Goal: Register for event/course

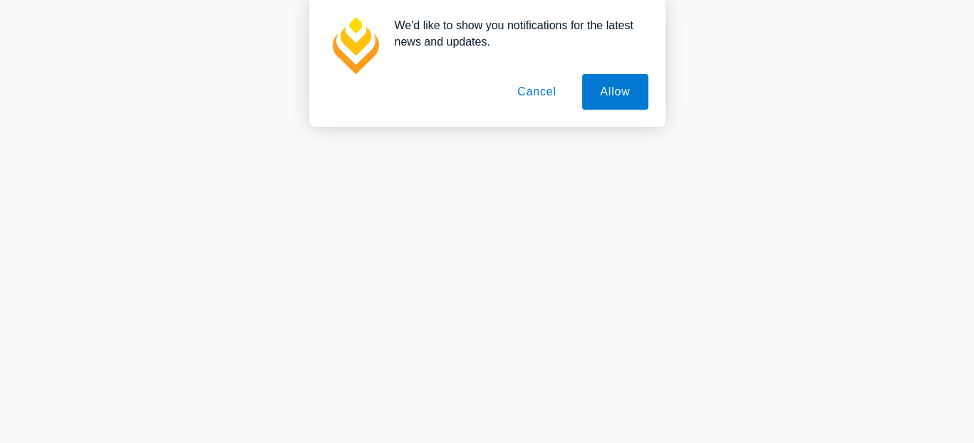
scroll to position [356, 0]
drag, startPoint x: 532, startPoint y: 93, endPoint x: 539, endPoint y: 98, distance: 8.3
click at [532, 93] on button "Cancel" at bounding box center [537, 92] width 75 height 36
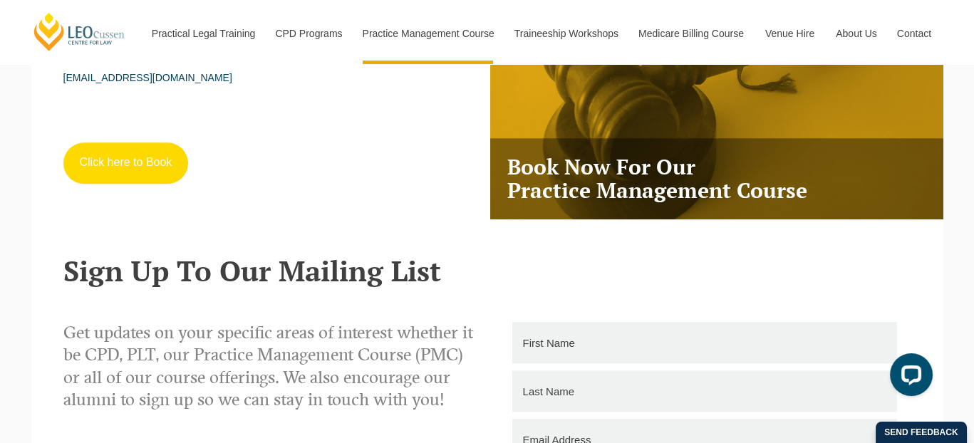
scroll to position [2566, 0]
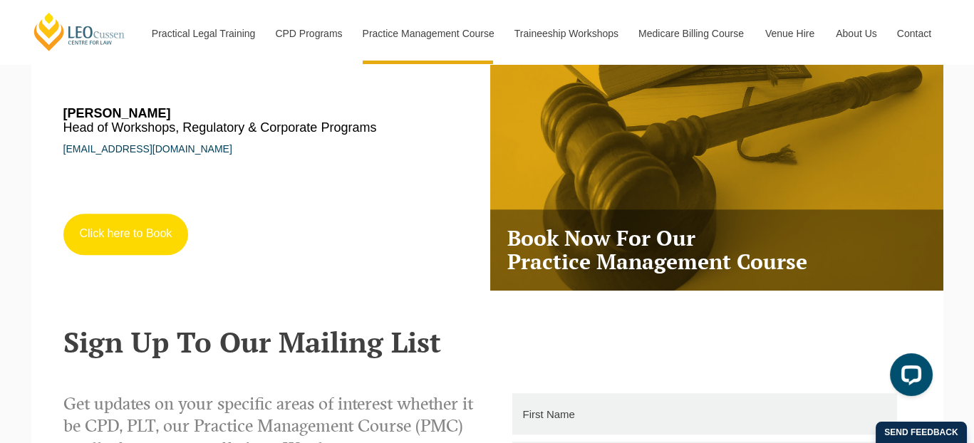
click at [184, 246] on link "Click here to Book" at bounding box center [125, 234] width 125 height 41
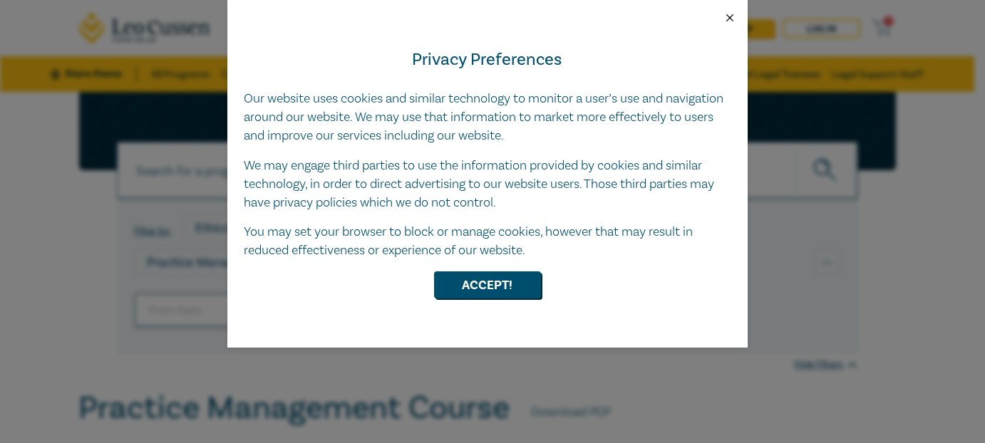
click at [731, 18] on button "Close" at bounding box center [729, 17] width 13 height 13
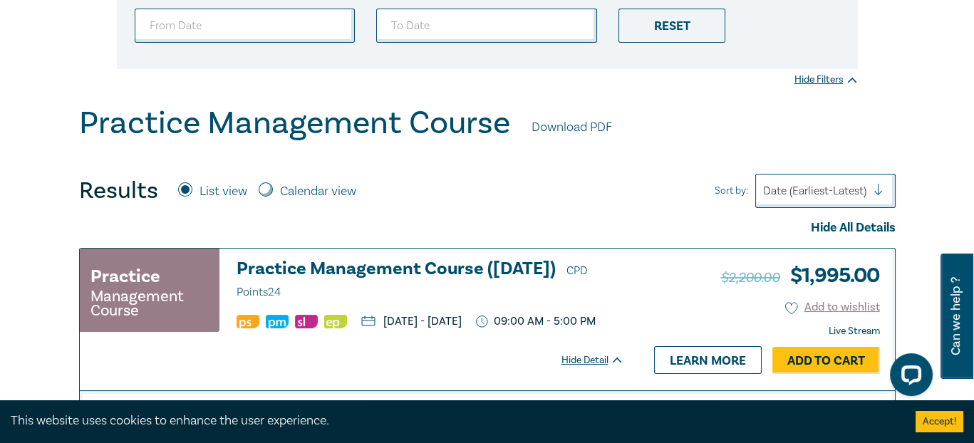
scroll to position [428, 0]
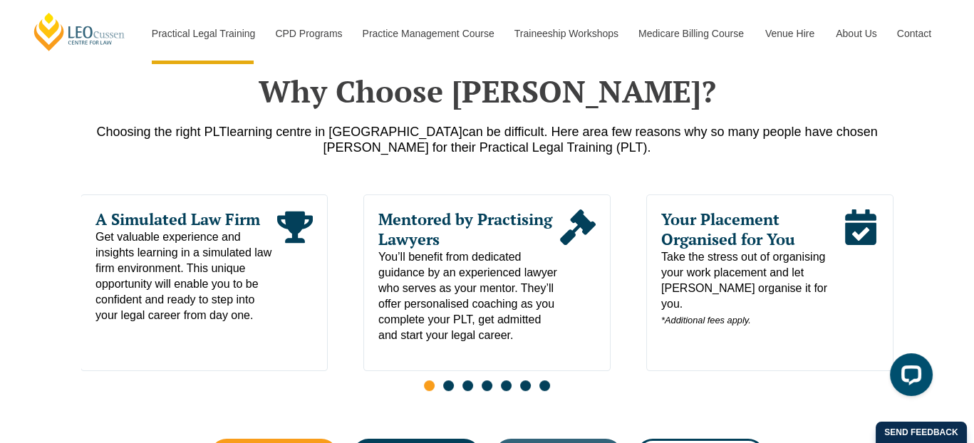
scroll to position [641, 0]
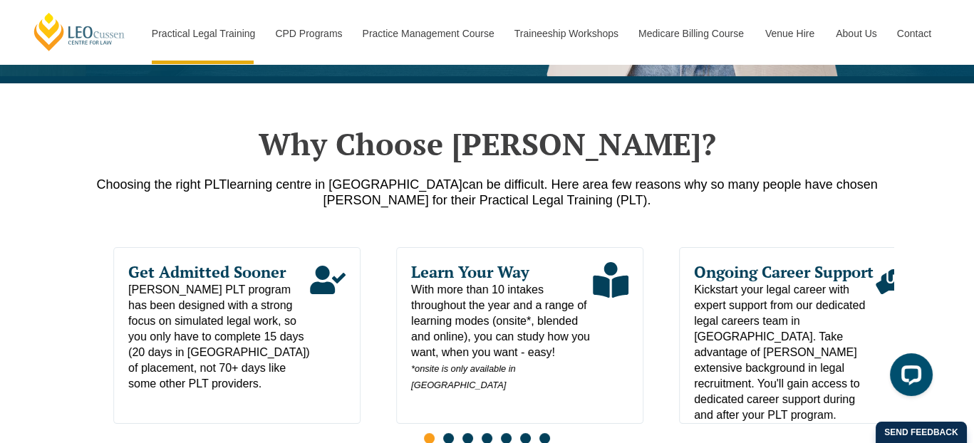
click at [0, 292] on div "Why Choose Leo Cussen? Choosing the right PLT learning centre in Victoria can b…" at bounding box center [487, 331] width 974 height 497
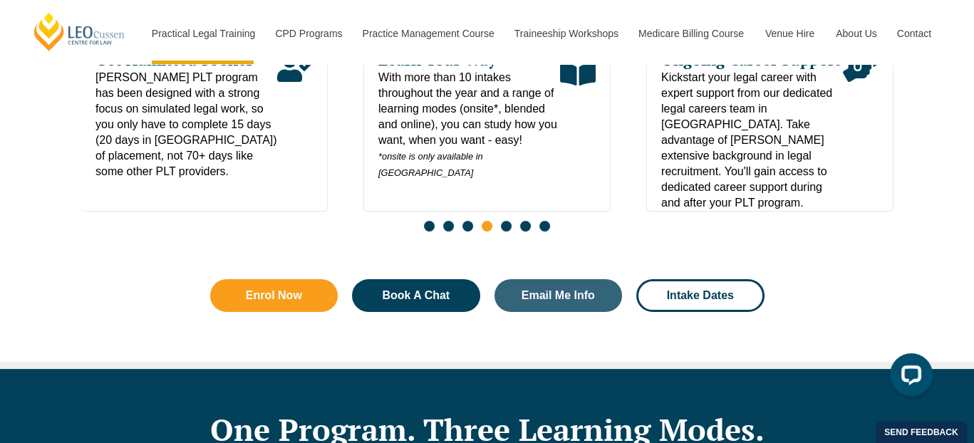
scroll to position [855, 0]
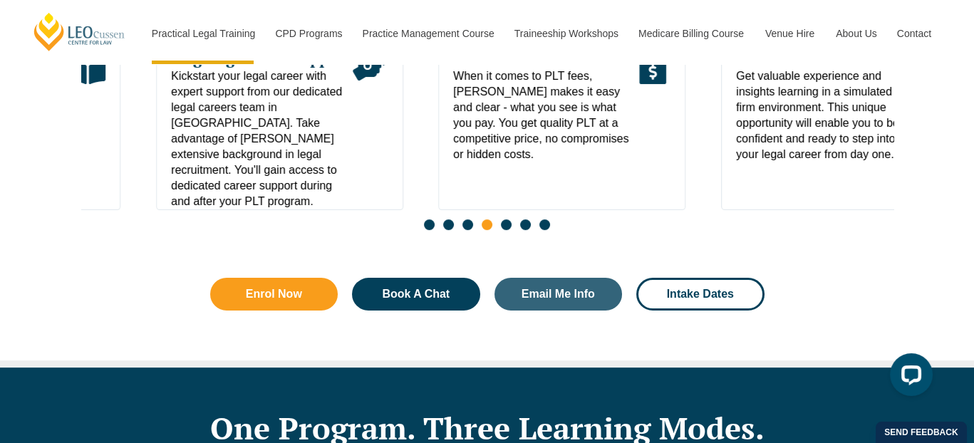
click at [239, 180] on span "Kickstart your legal career with expert support from our dedicated legal career…" at bounding box center [262, 138] width 182 height 141
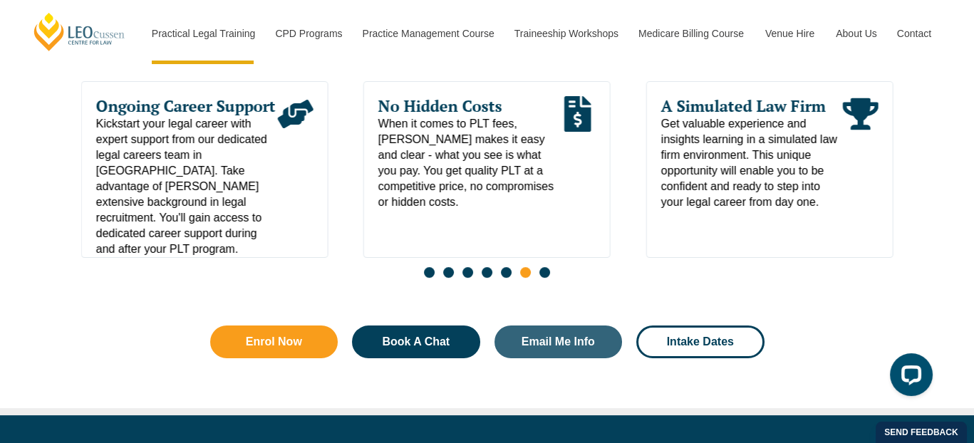
scroll to position [784, 0]
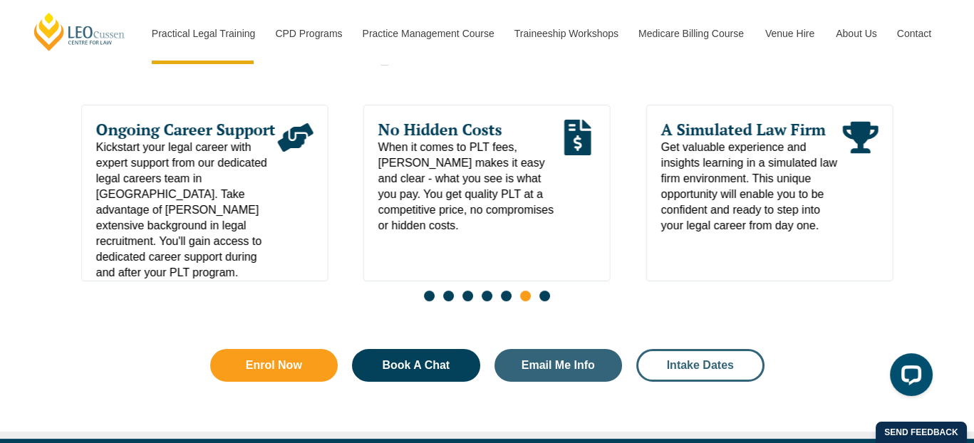
click at [688, 367] on span "Intake Dates" at bounding box center [700, 365] width 67 height 11
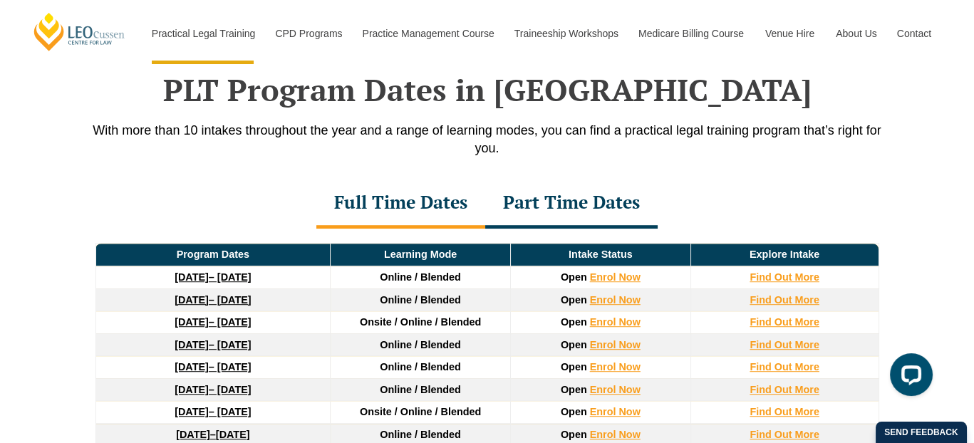
scroll to position [1858, 0]
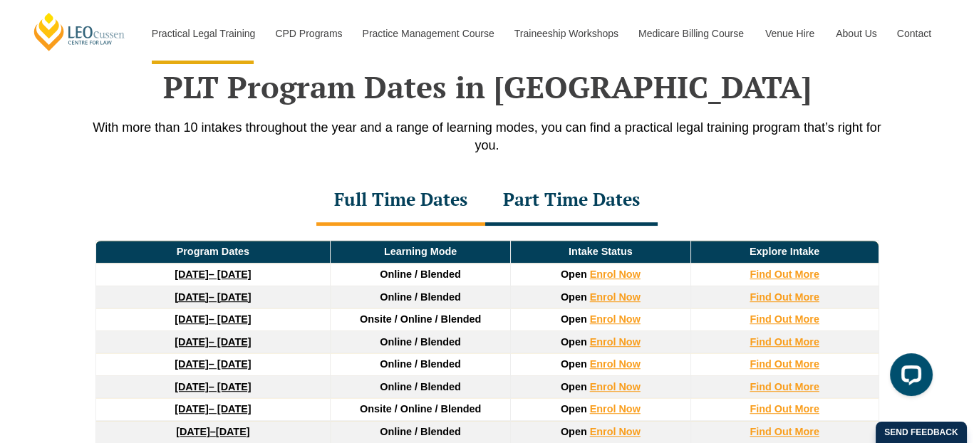
click at [603, 204] on div "Part Time Dates" at bounding box center [571, 201] width 172 height 50
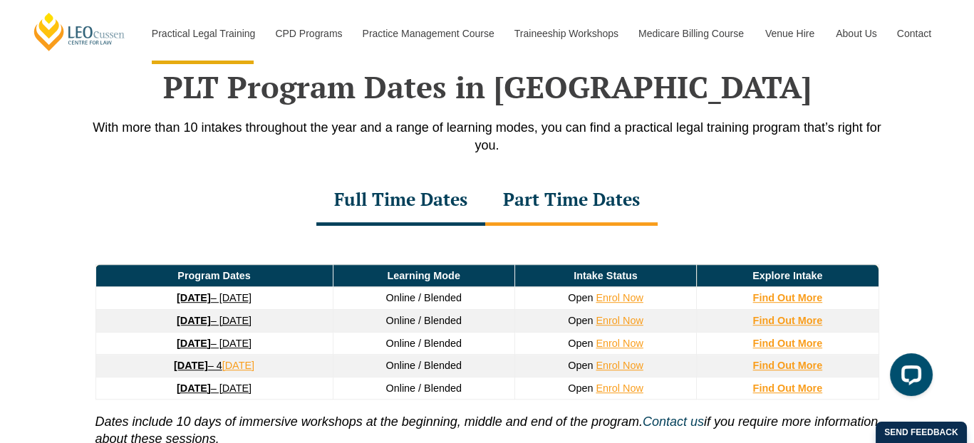
click at [445, 210] on div "Full Time Dates" at bounding box center [400, 201] width 169 height 50
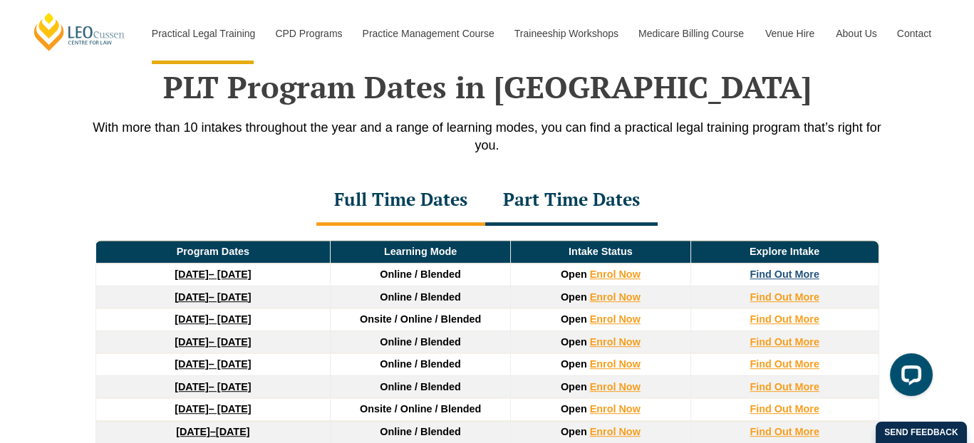
click at [778, 274] on strong "Find Out More" at bounding box center [785, 274] width 70 height 11
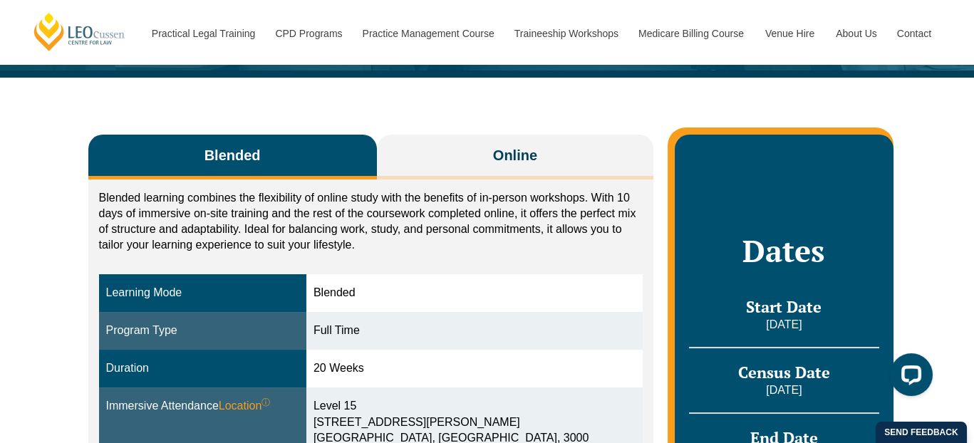
scroll to position [285, 0]
